Goal: Information Seeking & Learning: Find specific fact

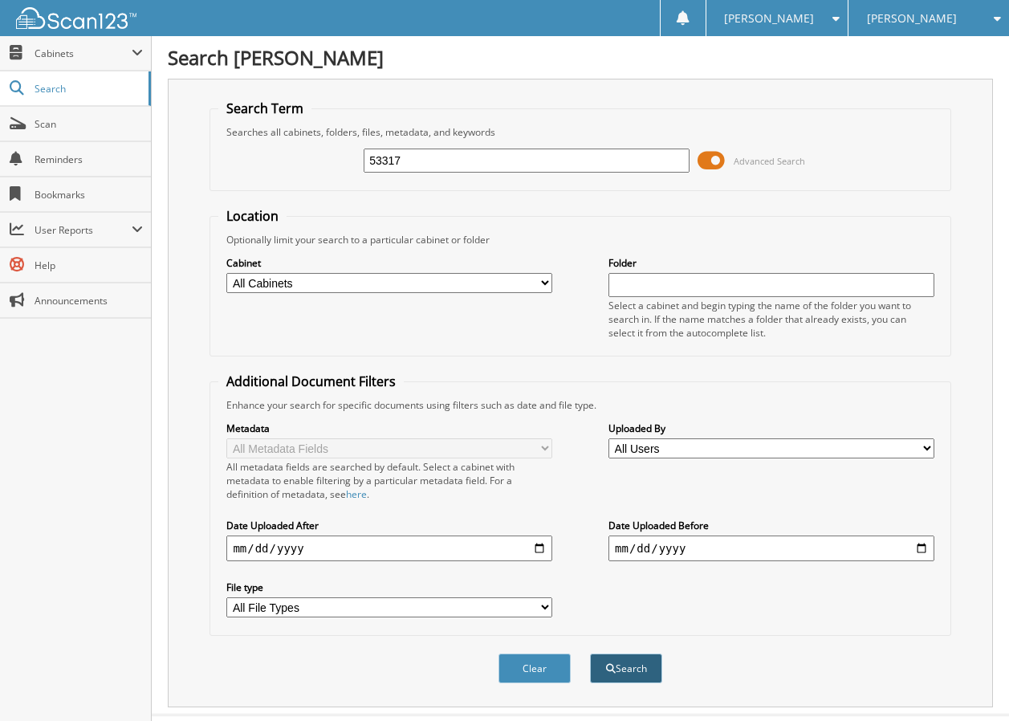
type input "53317"
click at [626, 662] on button "Search" at bounding box center [626, 668] width 72 height 30
click at [524, 666] on button "Clear" at bounding box center [534, 668] width 72 height 30
click at [403, 165] on input "text" at bounding box center [527, 161] width 326 height 24
type input "53317"
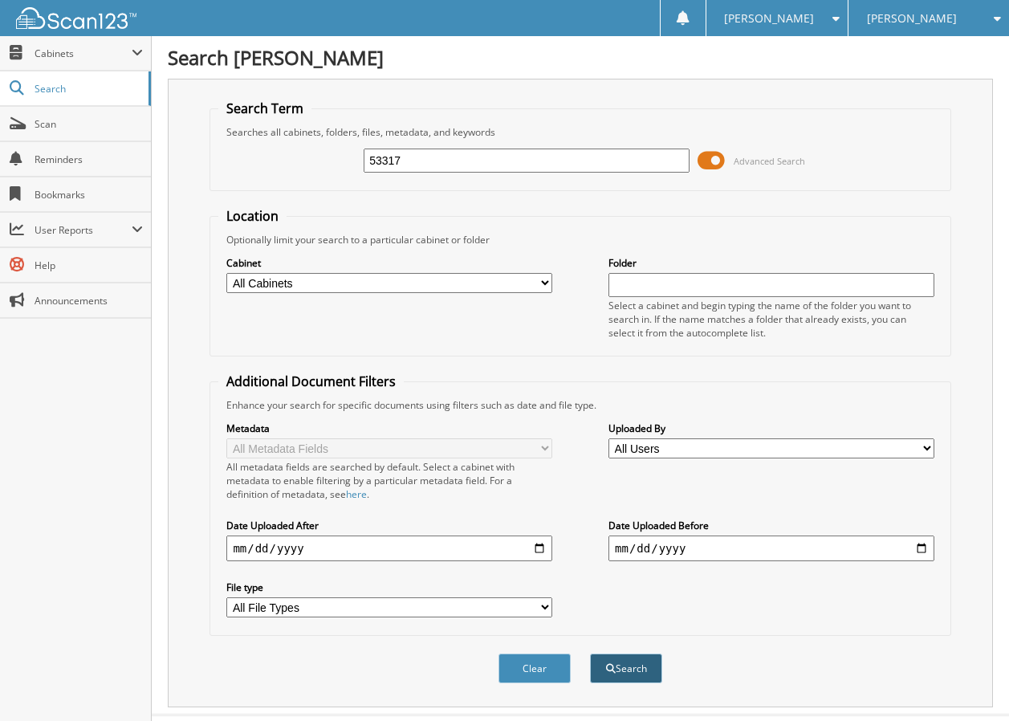
click at [628, 665] on button "Search" at bounding box center [626, 668] width 72 height 30
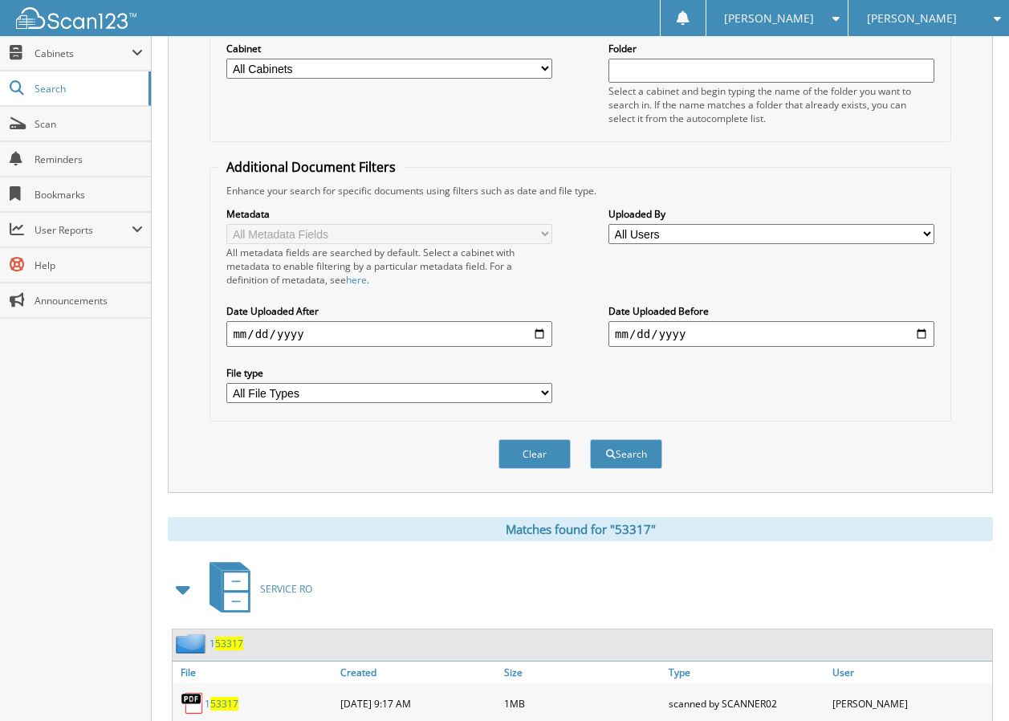
scroll to position [186, 0]
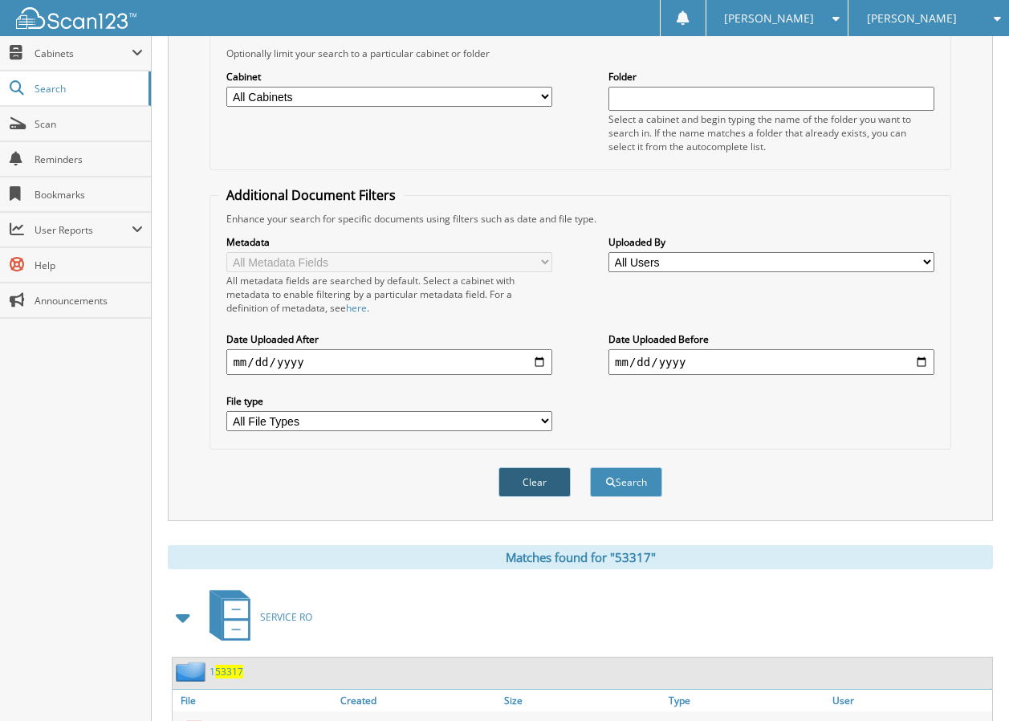
click at [536, 481] on button "Clear" at bounding box center [534, 482] width 72 height 30
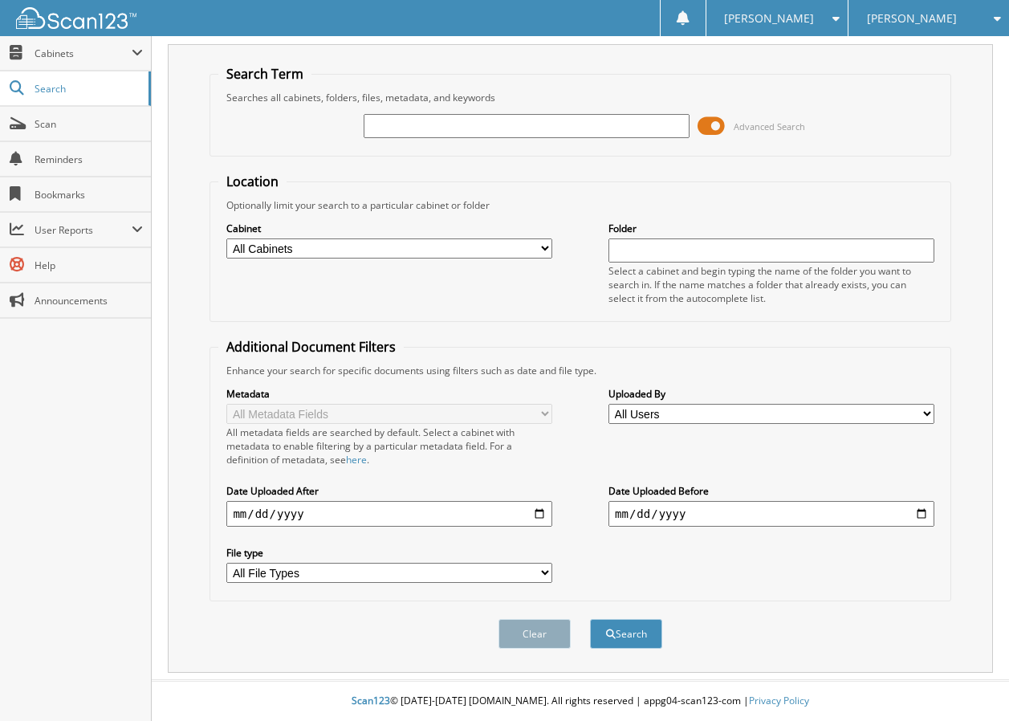
scroll to position [35, 0]
